Goal: Transaction & Acquisition: Purchase product/service

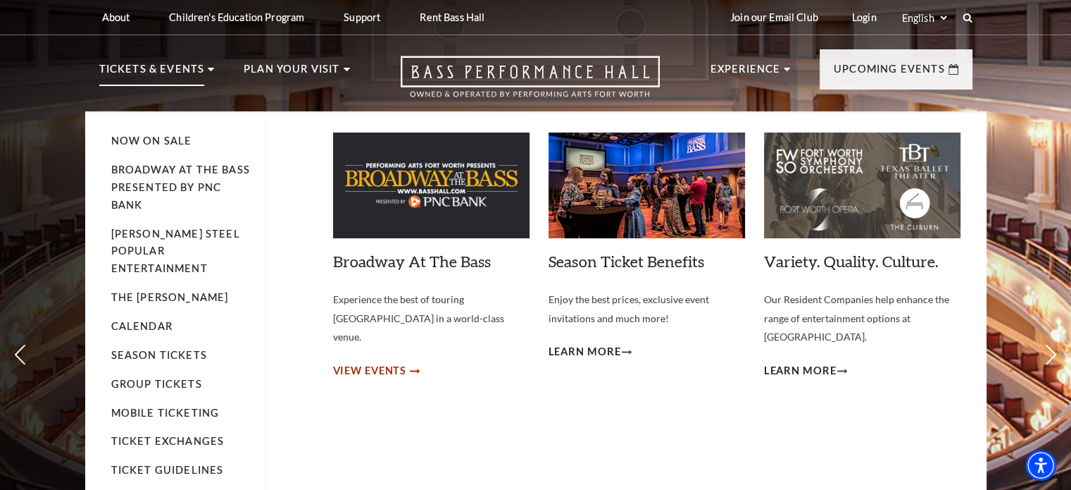
click at [375, 362] on span "View Events" at bounding box center [370, 371] width 74 height 18
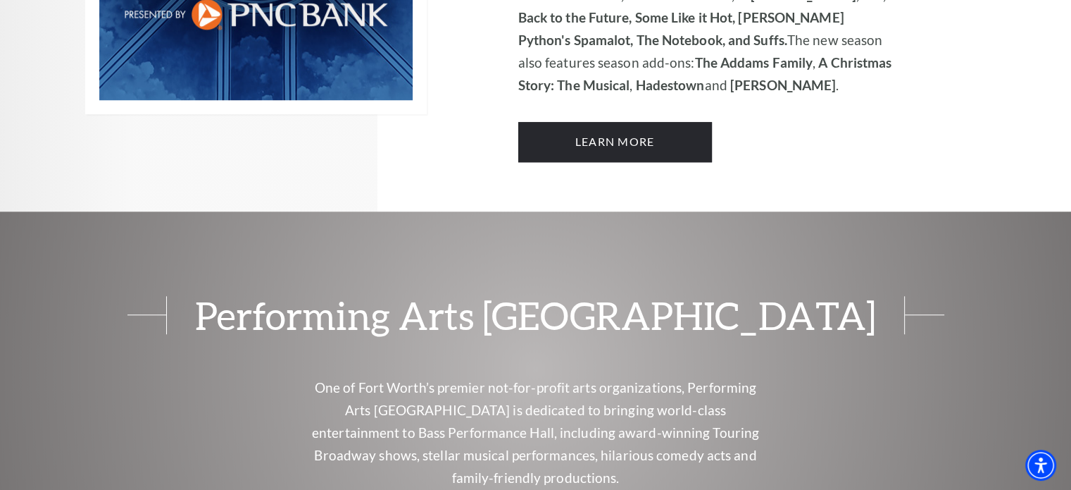
scroll to position [1242, 0]
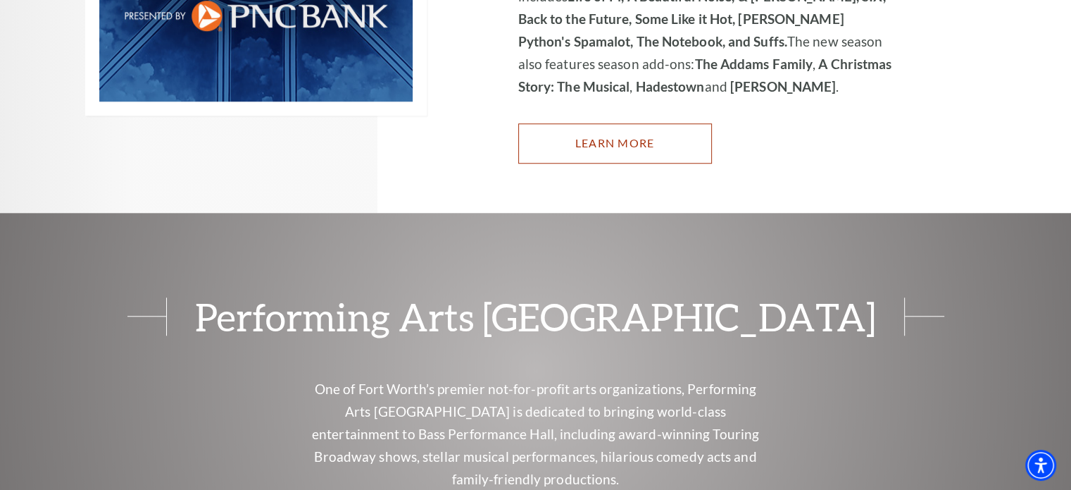
click at [614, 123] on link "Learn More" at bounding box center [615, 142] width 194 height 39
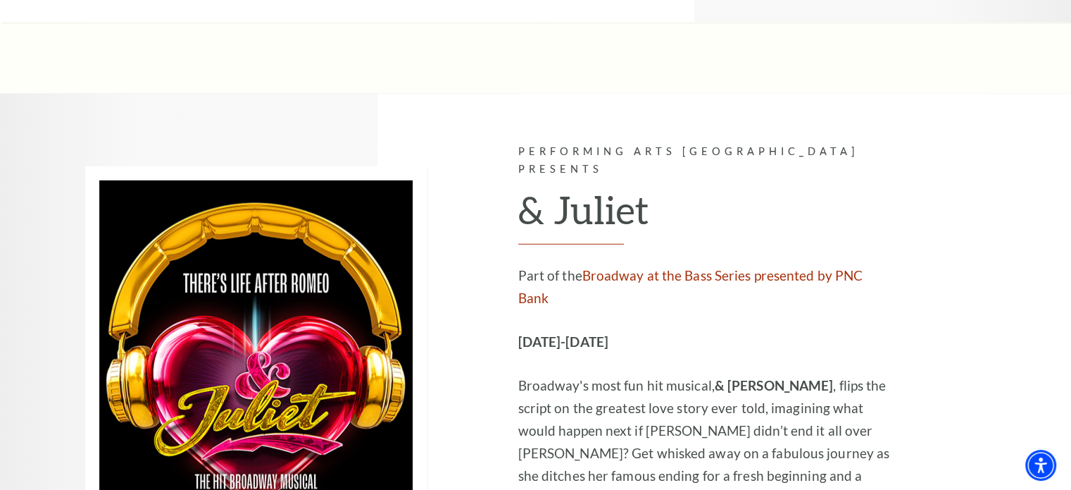
scroll to position [4015, 0]
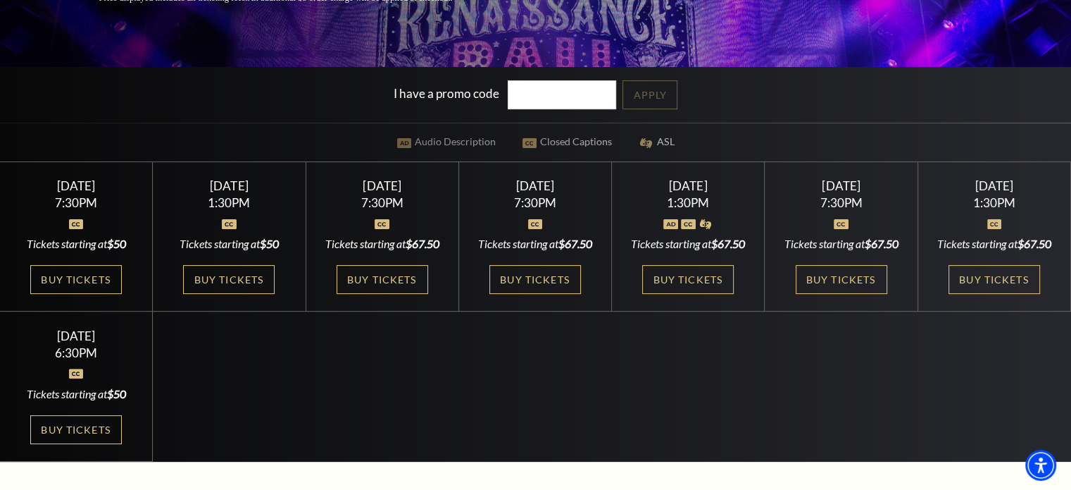
scroll to position [352, 0]
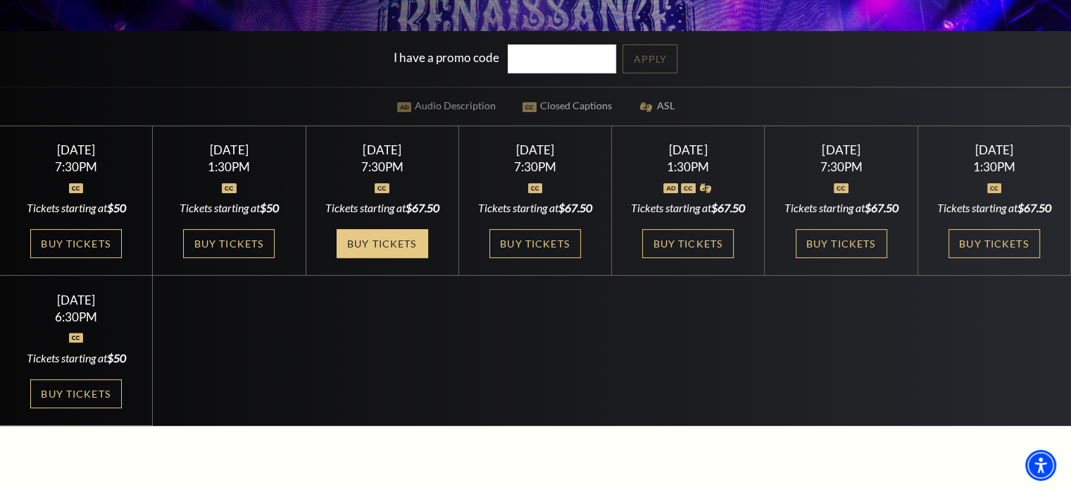
click at [397, 258] on link "Buy Tickets" at bounding box center [383, 243] width 92 height 29
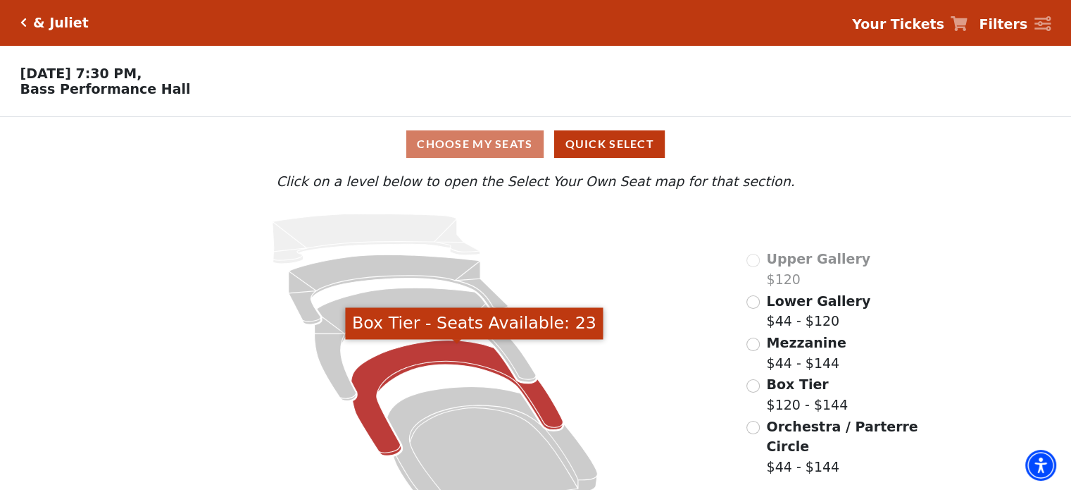
click at [538, 406] on icon "Box Tier - Seats Available: 23" at bounding box center [457, 398] width 212 height 116
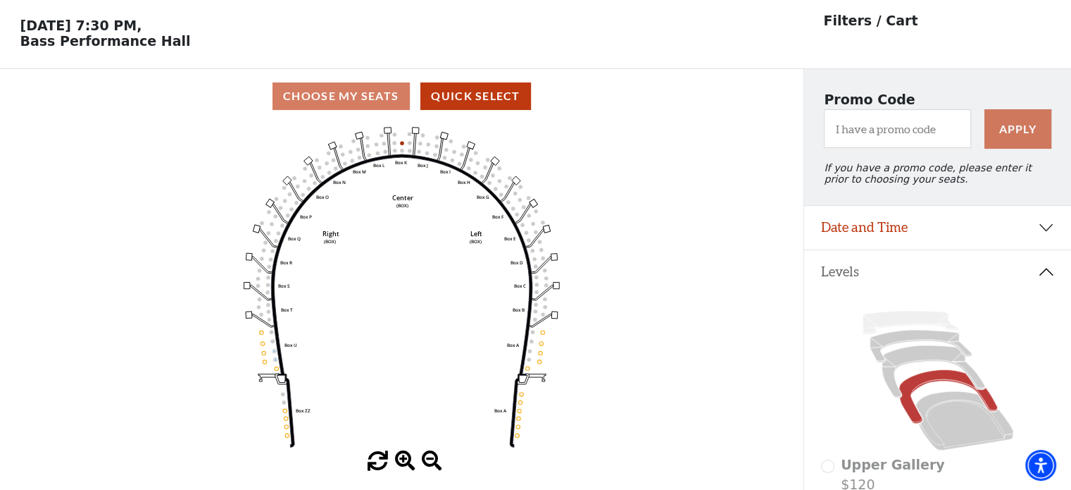
scroll to position [65, 0]
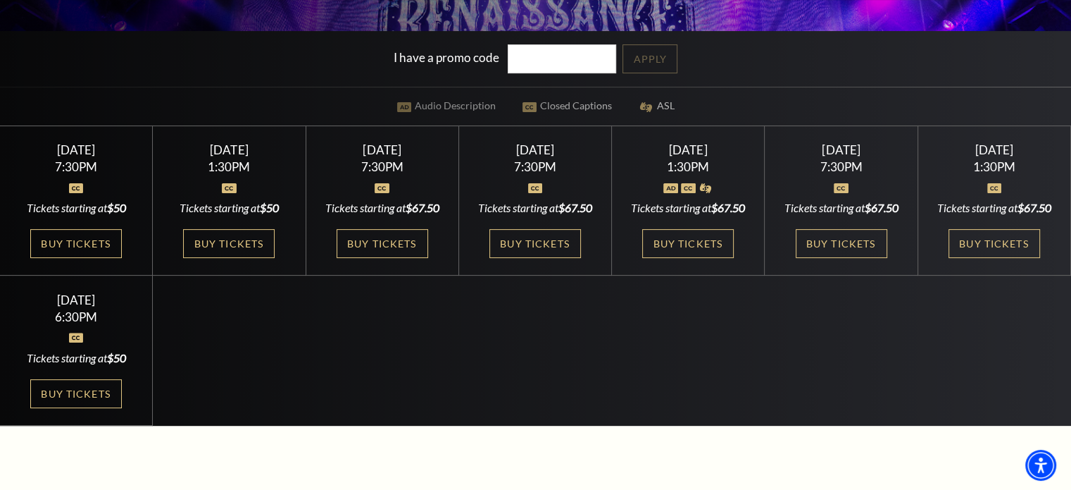
click at [390, 256] on div "[DATE] 7:30PM Tickets starting at $67.50 Buy Tickets" at bounding box center [382, 201] width 153 height 150
click at [385, 258] on link "Buy Tickets" at bounding box center [383, 243] width 92 height 29
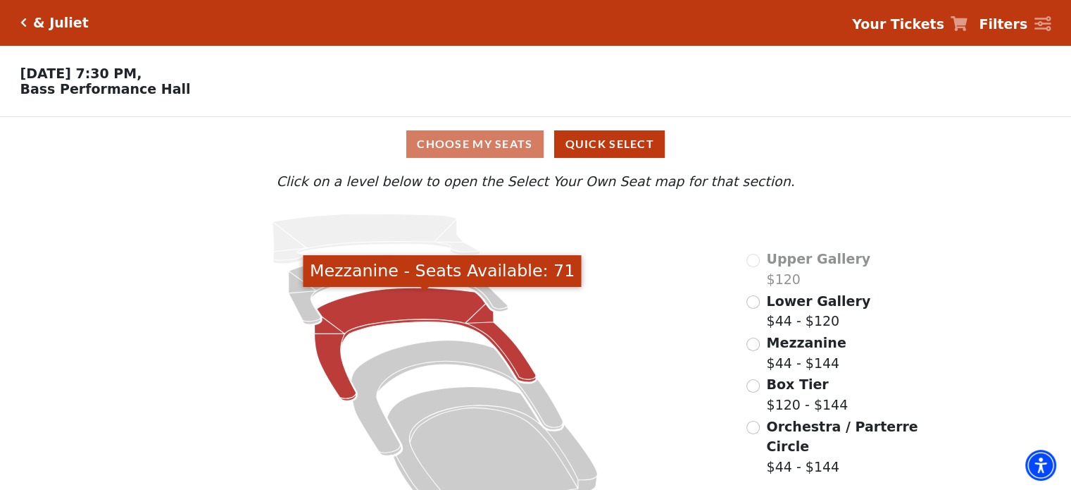
click at [492, 337] on icon "Mezzanine - Seats Available: 71" at bounding box center [426, 343] width 222 height 113
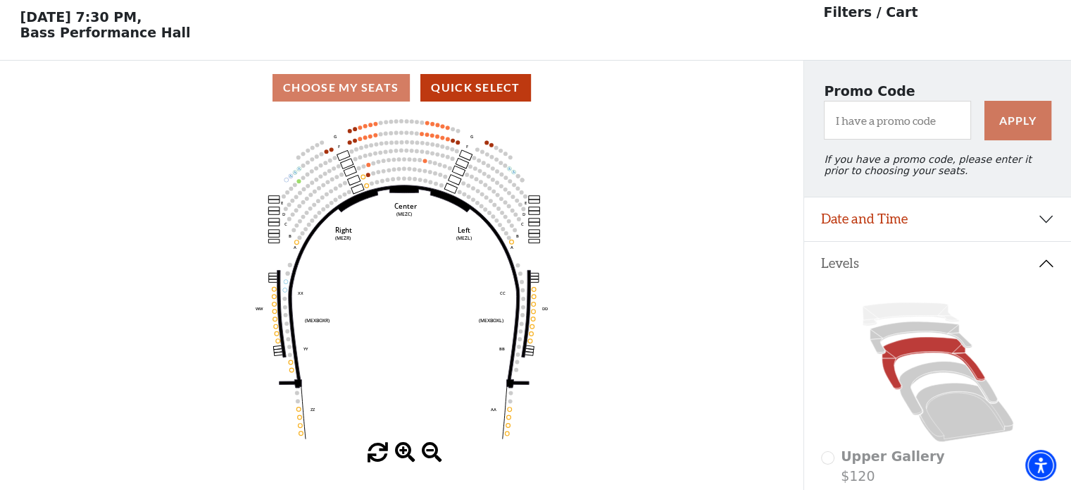
scroll to position [65, 0]
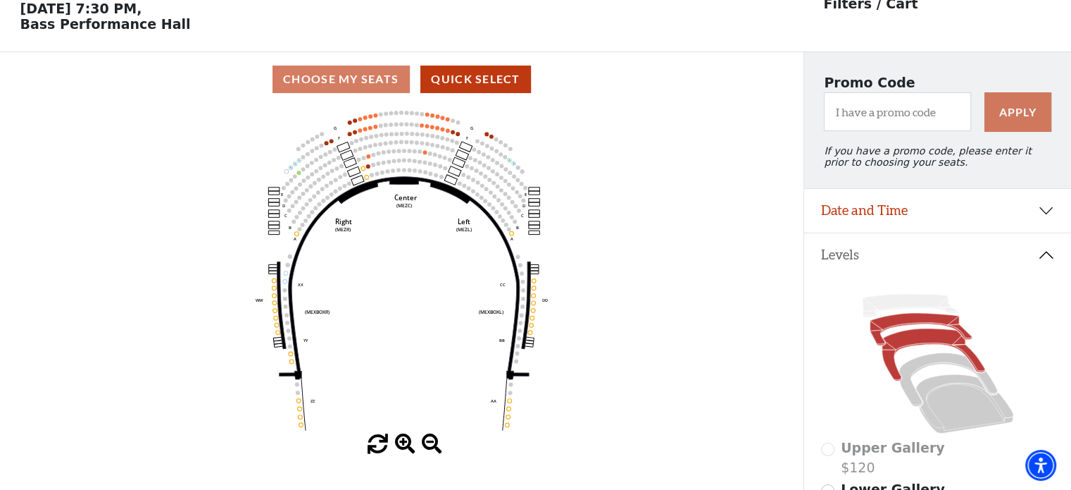
click at [879, 345] on icon at bounding box center [921, 329] width 102 height 32
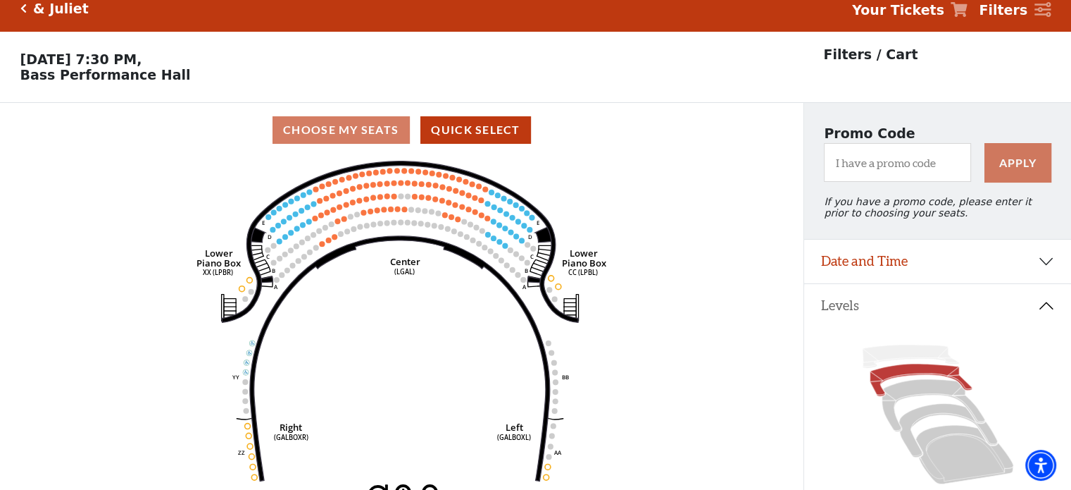
scroll to position [0, 0]
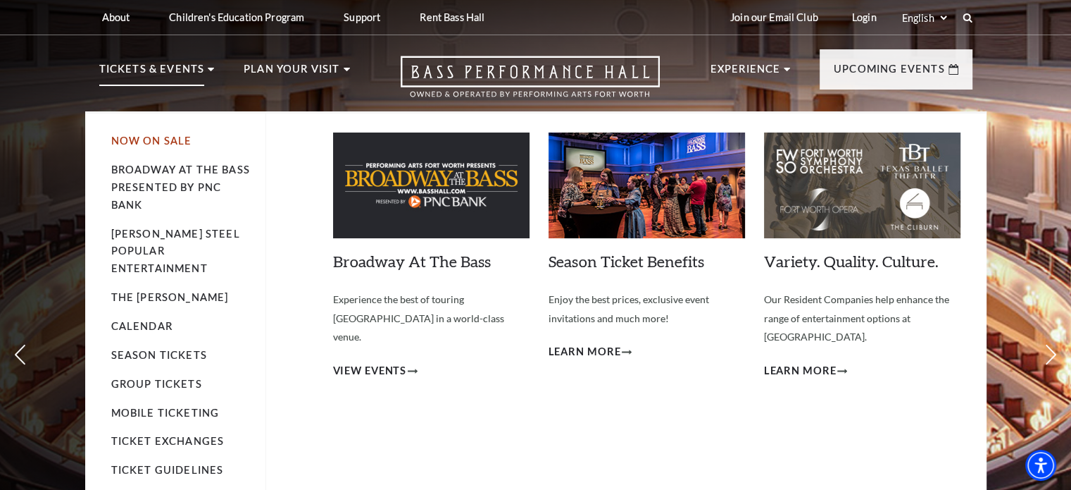
click at [142, 145] on link "Now On Sale" at bounding box center [151, 141] width 81 height 12
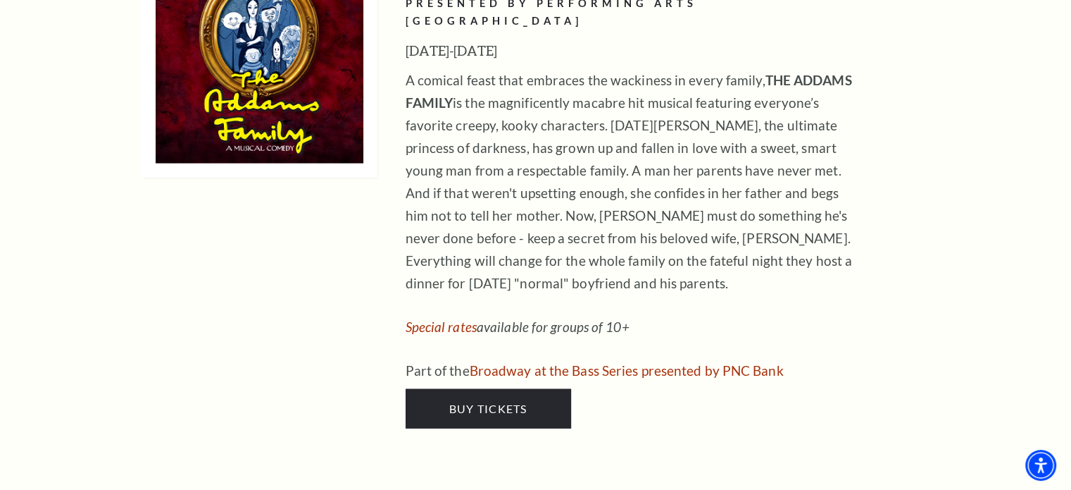
scroll to position [3311, 0]
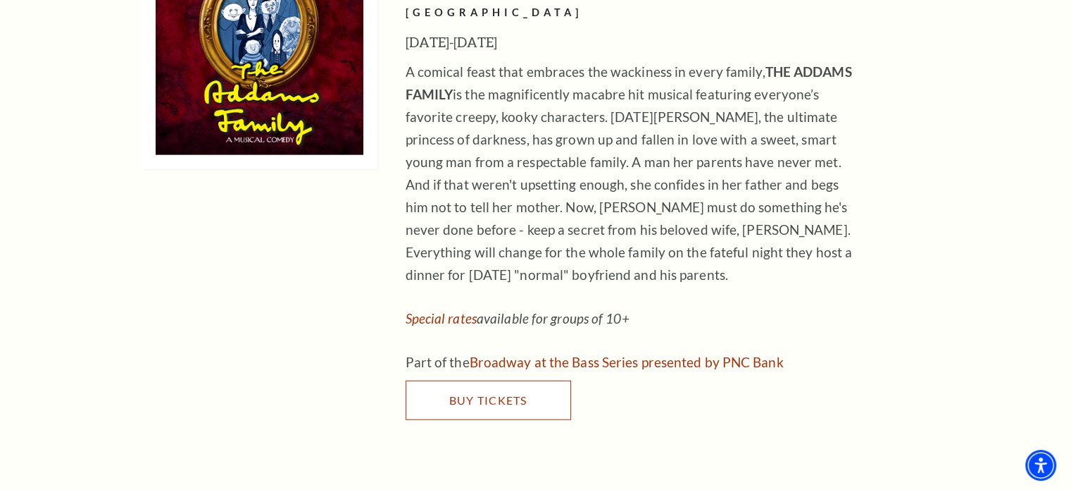
click at [464, 393] on span "Buy Tickets" at bounding box center [488, 399] width 78 height 13
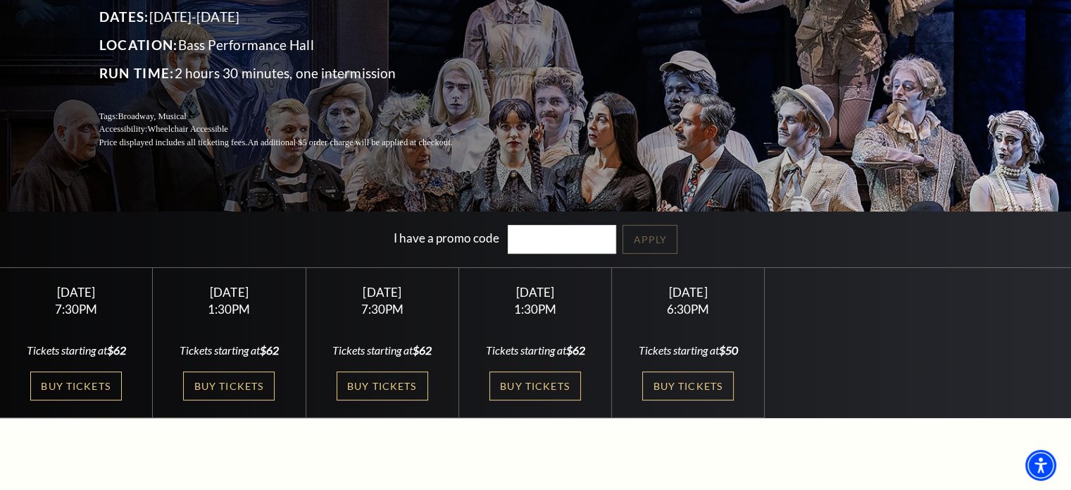
scroll to position [211, 0]
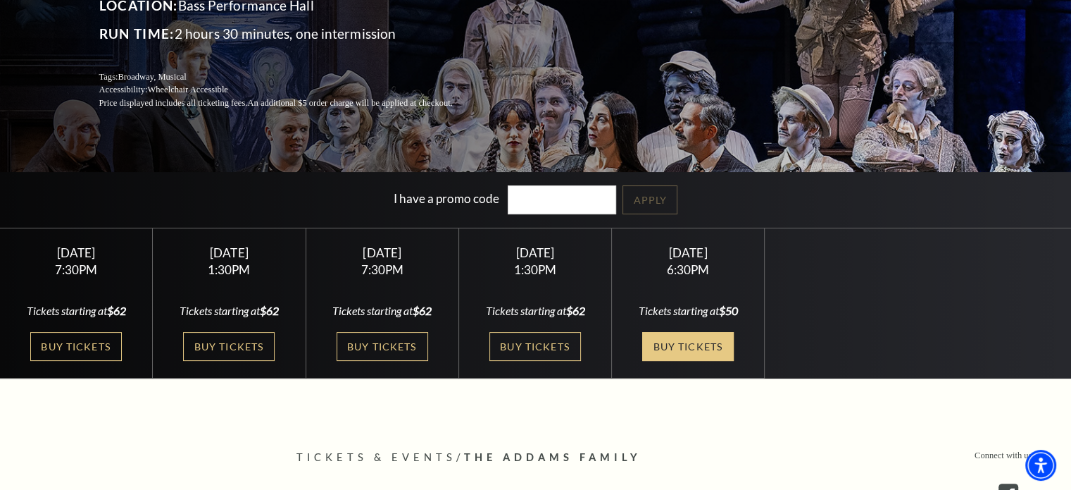
click at [666, 348] on link "Buy Tickets" at bounding box center [688, 346] width 92 height 29
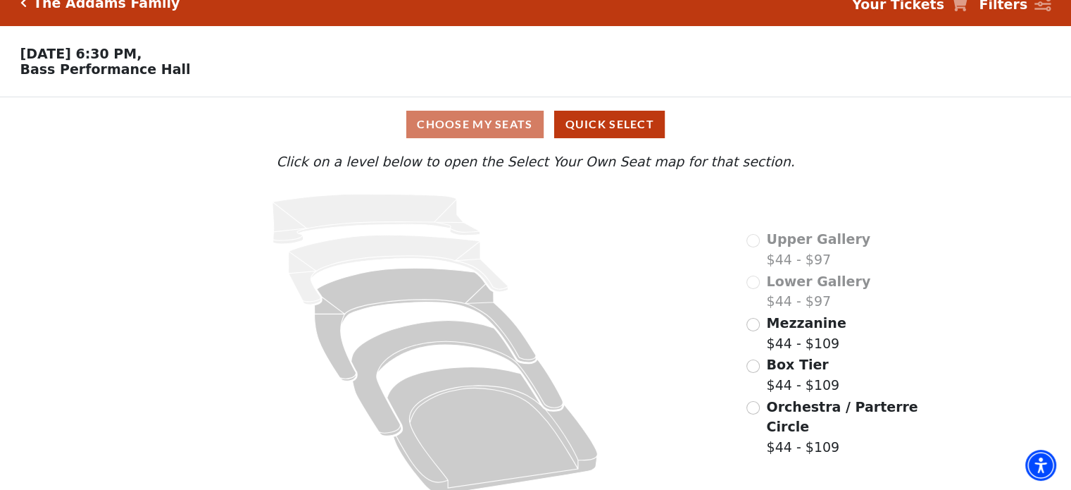
scroll to position [37, 0]
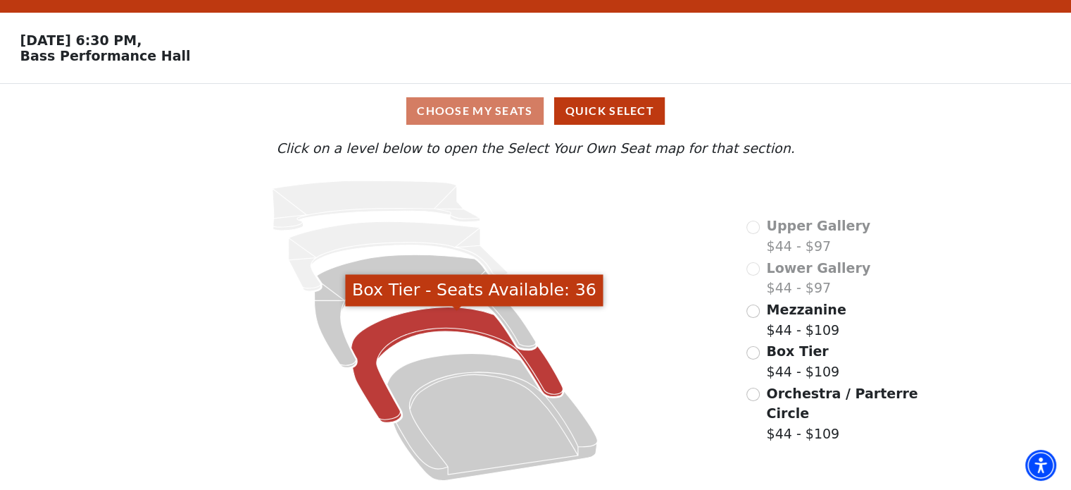
click at [533, 368] on icon "Box Tier - Seats Available: 36" at bounding box center [457, 365] width 212 height 116
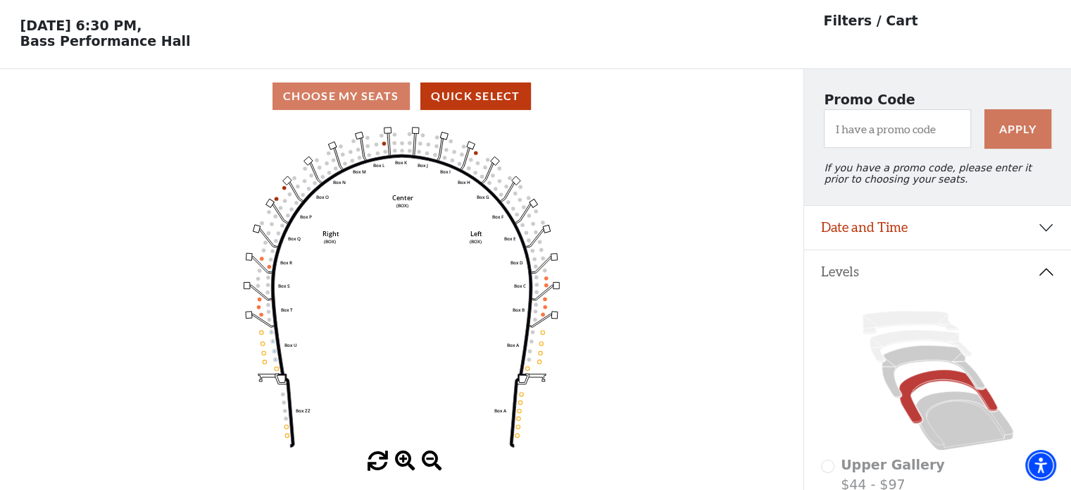
scroll to position [65, 0]
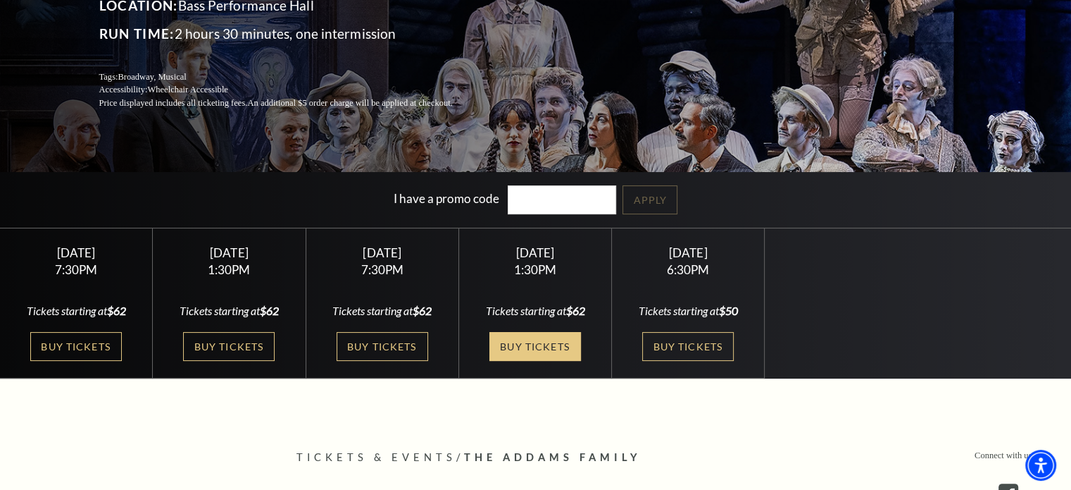
click at [525, 342] on link "Buy Tickets" at bounding box center [536, 346] width 92 height 29
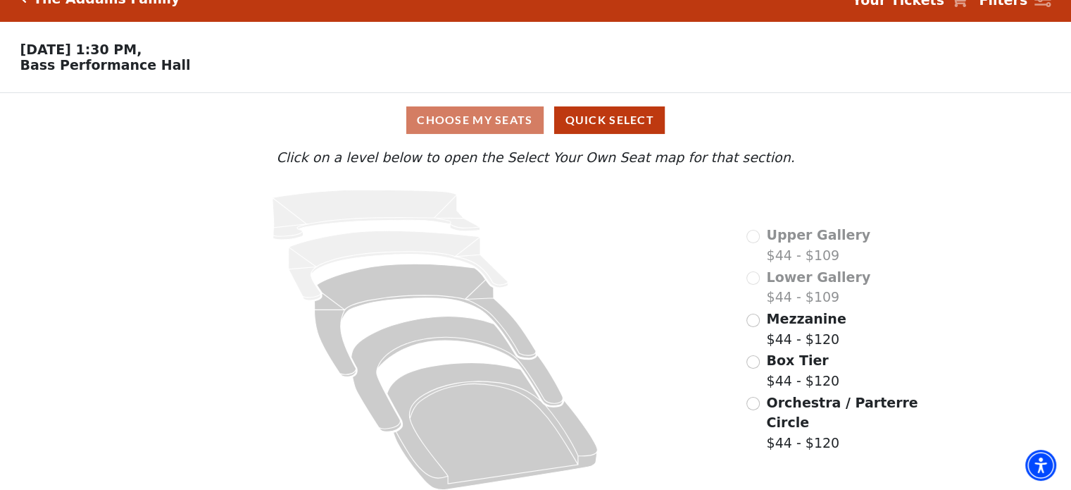
scroll to position [37, 0]
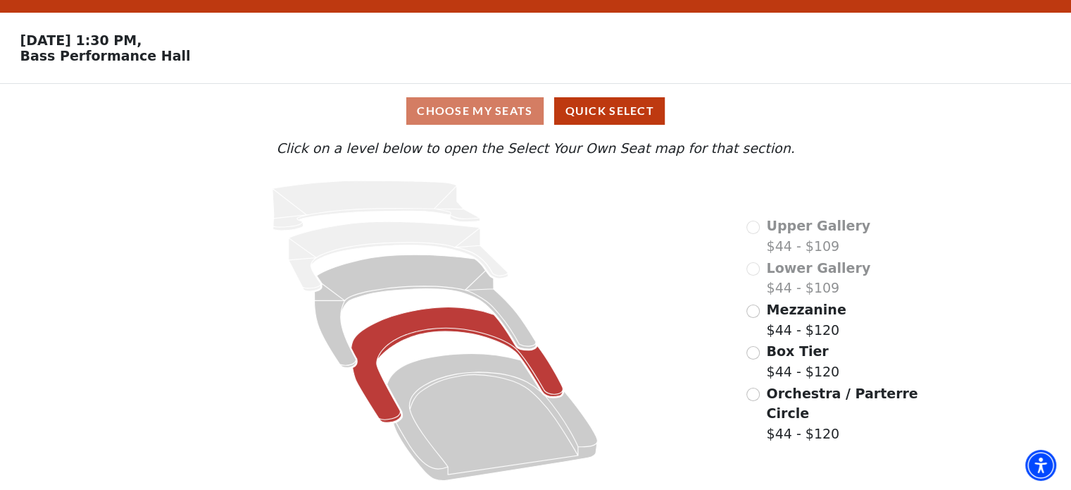
click at [552, 378] on icon at bounding box center [457, 365] width 212 height 116
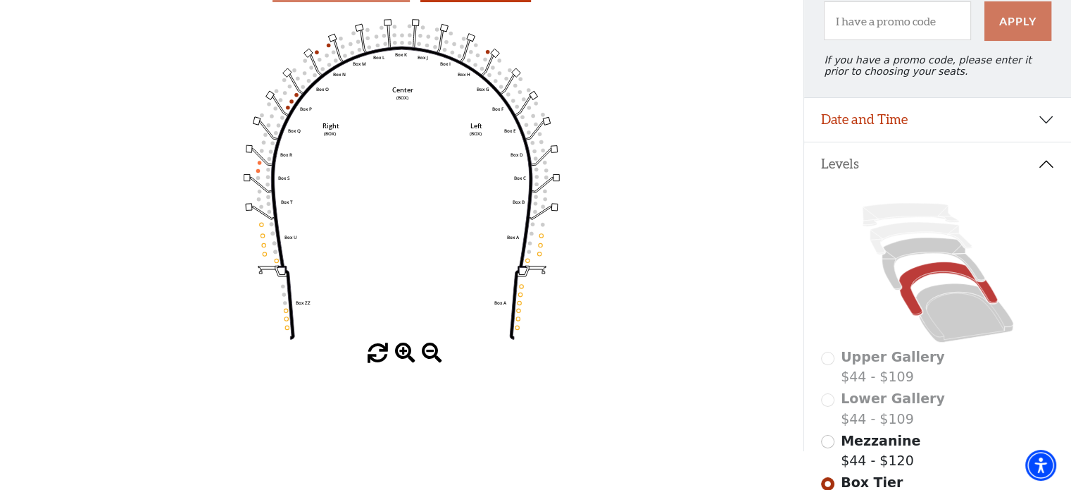
scroll to position [101, 0]
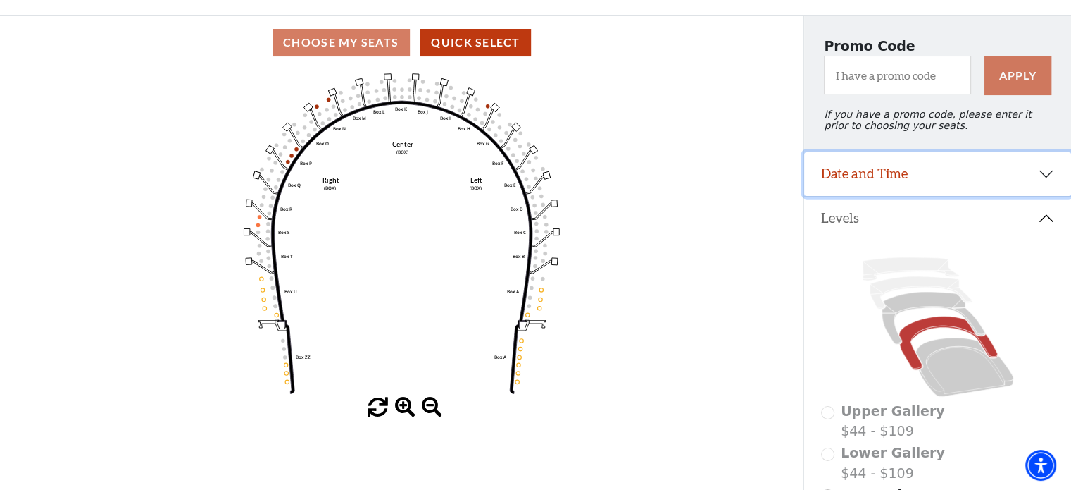
click at [864, 180] on button "Date and Time" at bounding box center [937, 174] width 267 height 44
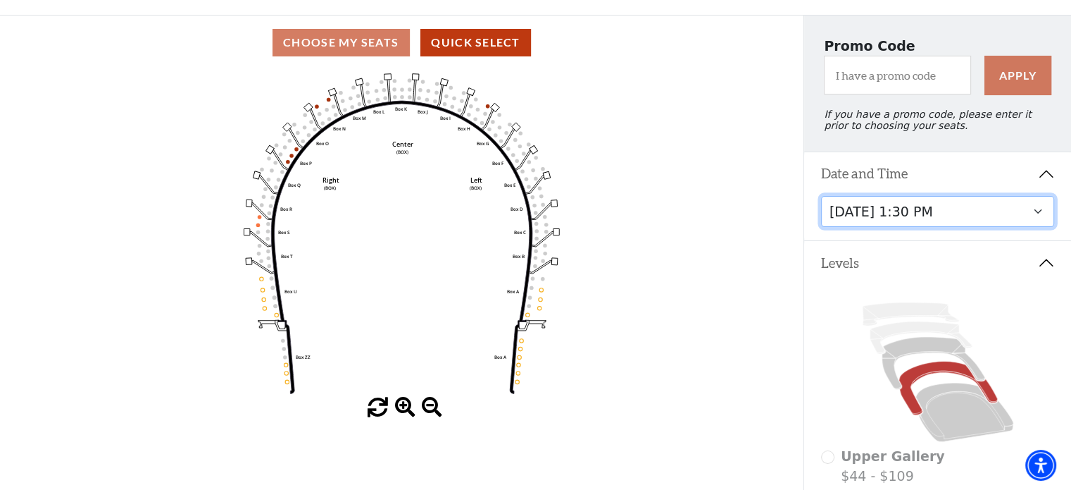
click at [902, 218] on select "[DATE] 7:30 PM [DATE] 1:30 PM [DATE] 7:30 PM [DATE] 1:30 PM [DATE] 6:30 PM" at bounding box center [938, 212] width 234 height 32
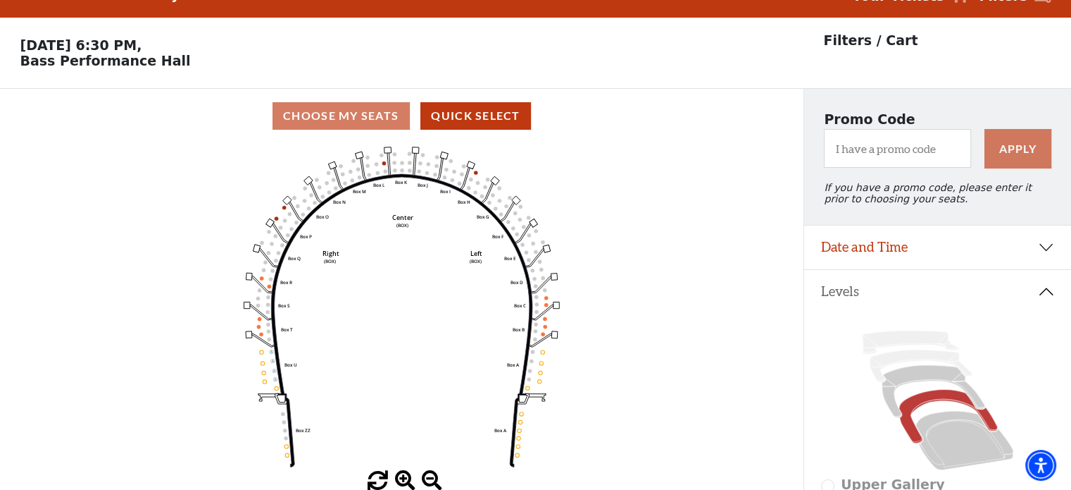
scroll to position [65, 0]
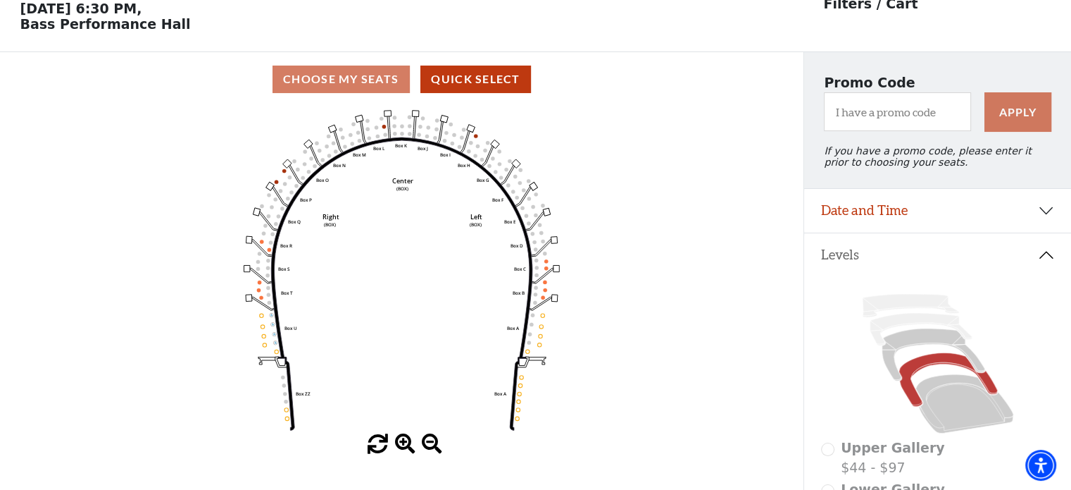
click at [797, 350] on div "Current Level Box Tier Click on a level below to open the Select Your Own Seat …" at bounding box center [402, 280] width 804 height 348
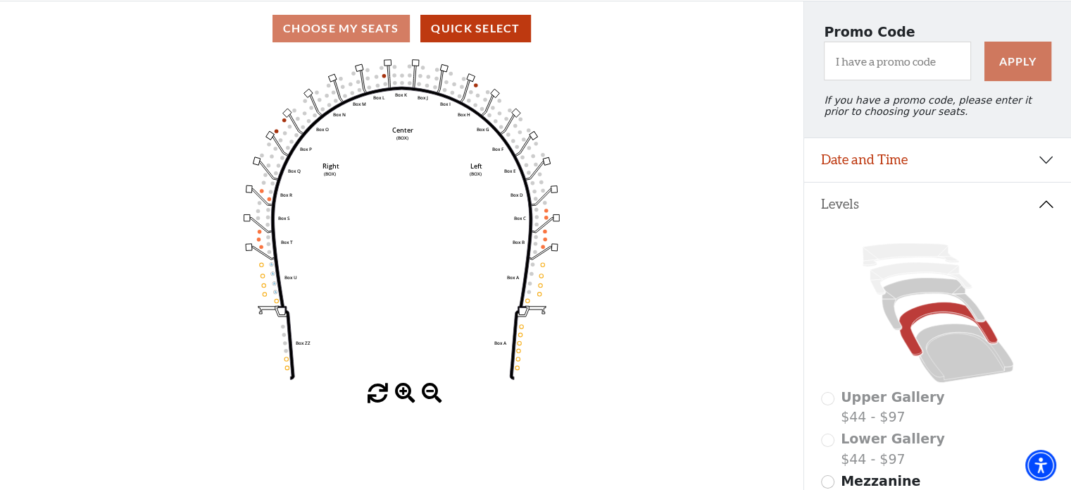
scroll to position [141, 0]
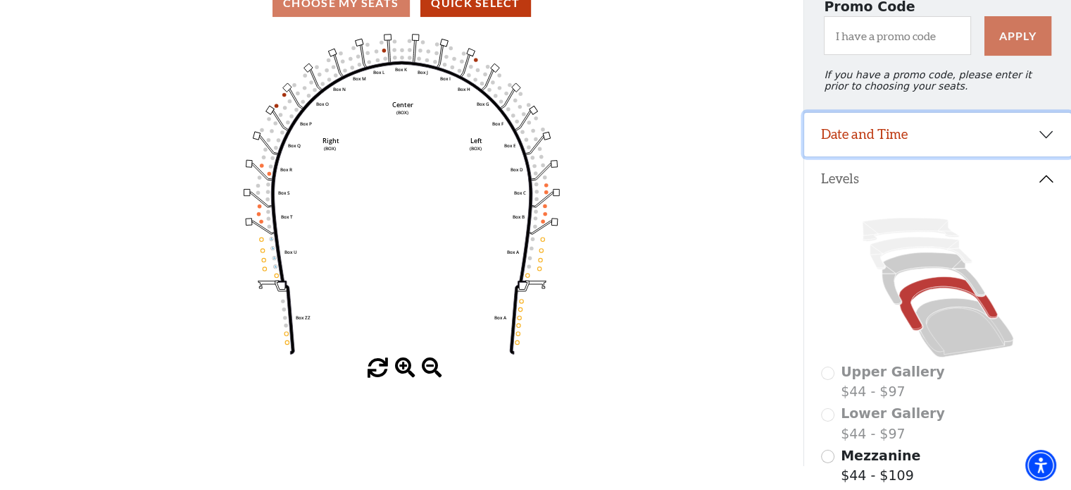
click at [871, 142] on button "Date and Time" at bounding box center [937, 135] width 267 height 44
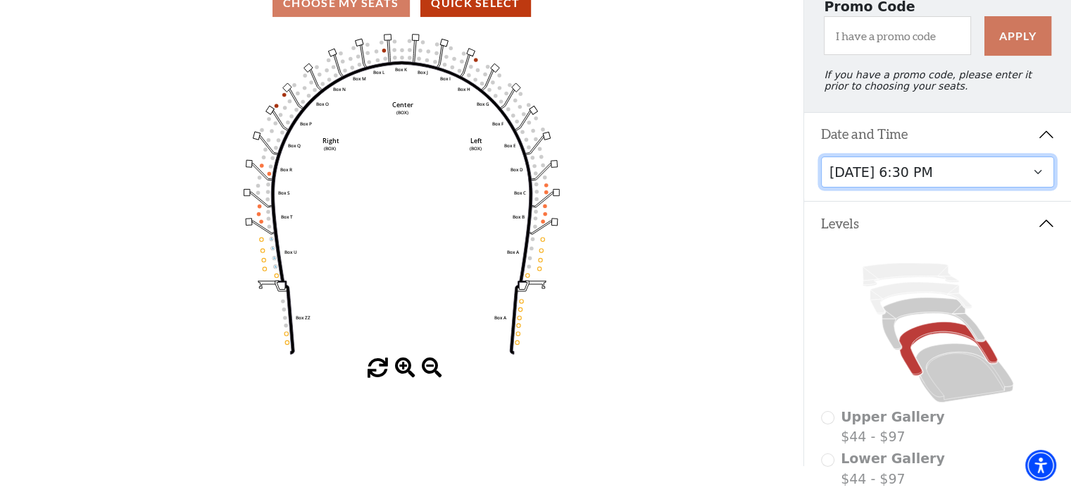
click at [867, 178] on select "[DATE] 7:30 PM [DATE] 1:30 PM [DATE] 7:30 PM [DATE] 1:30 PM [DATE] 6:30 PM" at bounding box center [938, 172] width 234 height 32
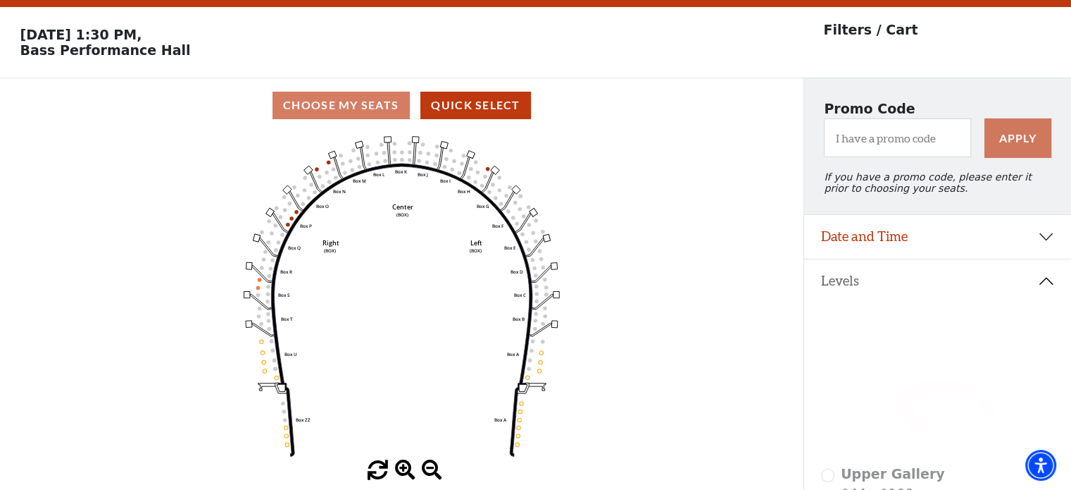
scroll to position [65, 0]
